Goal: Navigation & Orientation: Find specific page/section

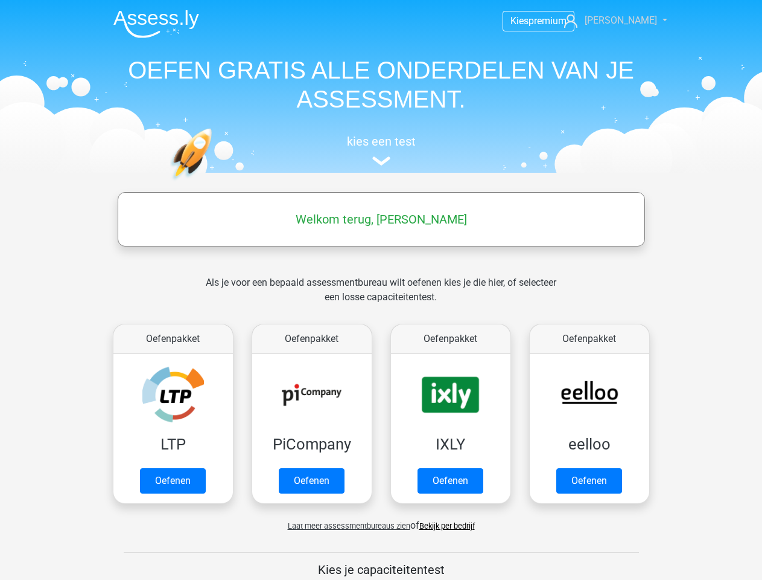
click at [625, 21] on span "[PERSON_NAME]" at bounding box center [621, 19] width 72 height 11
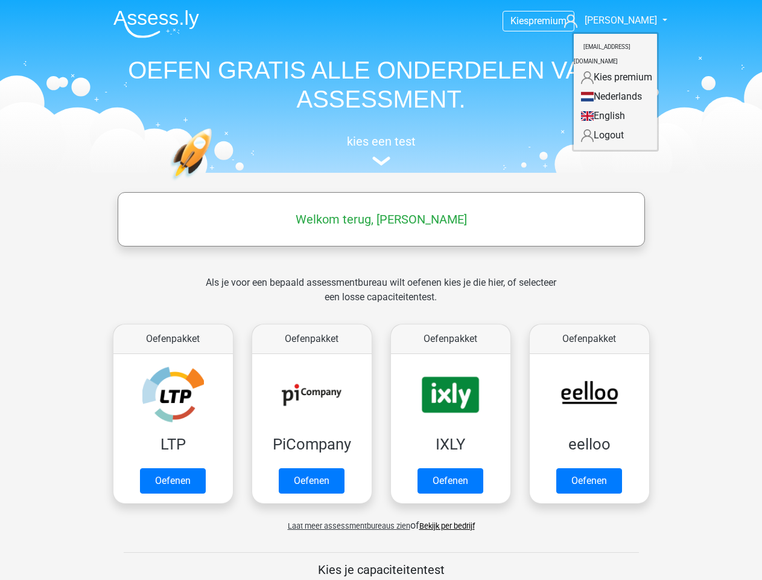
click at [346, 525] on span "Laat meer assessmentbureaus zien" at bounding box center [349, 525] width 123 height 9
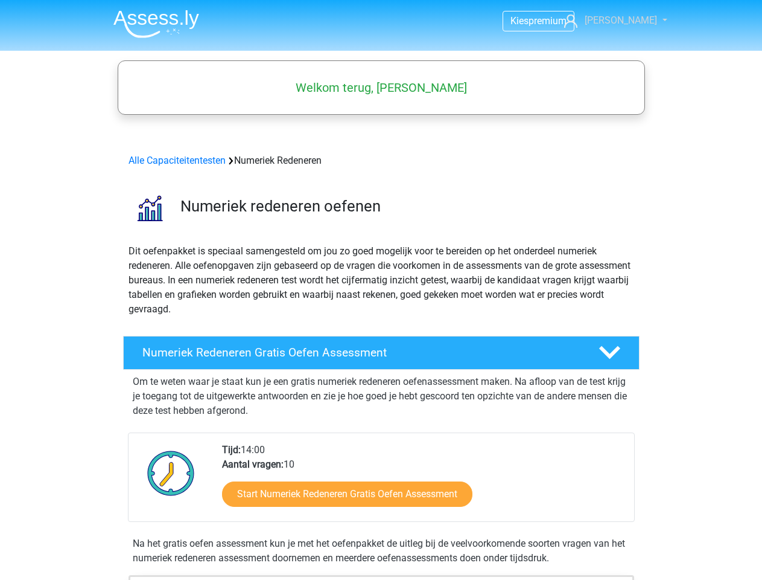
click at [625, 21] on span "[PERSON_NAME]" at bounding box center [621, 19] width 72 height 11
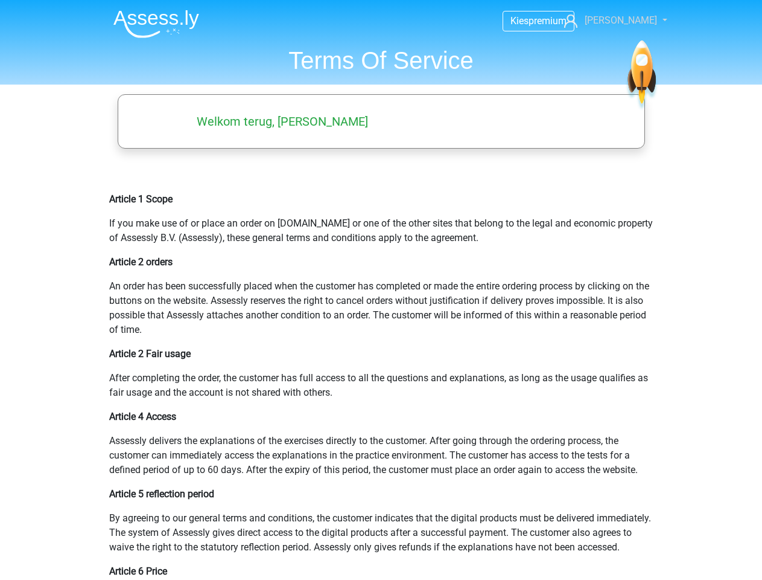
click at [625, 21] on span "[PERSON_NAME]" at bounding box center [621, 19] width 72 height 11
